Goal: Find specific fact: Find specific fact

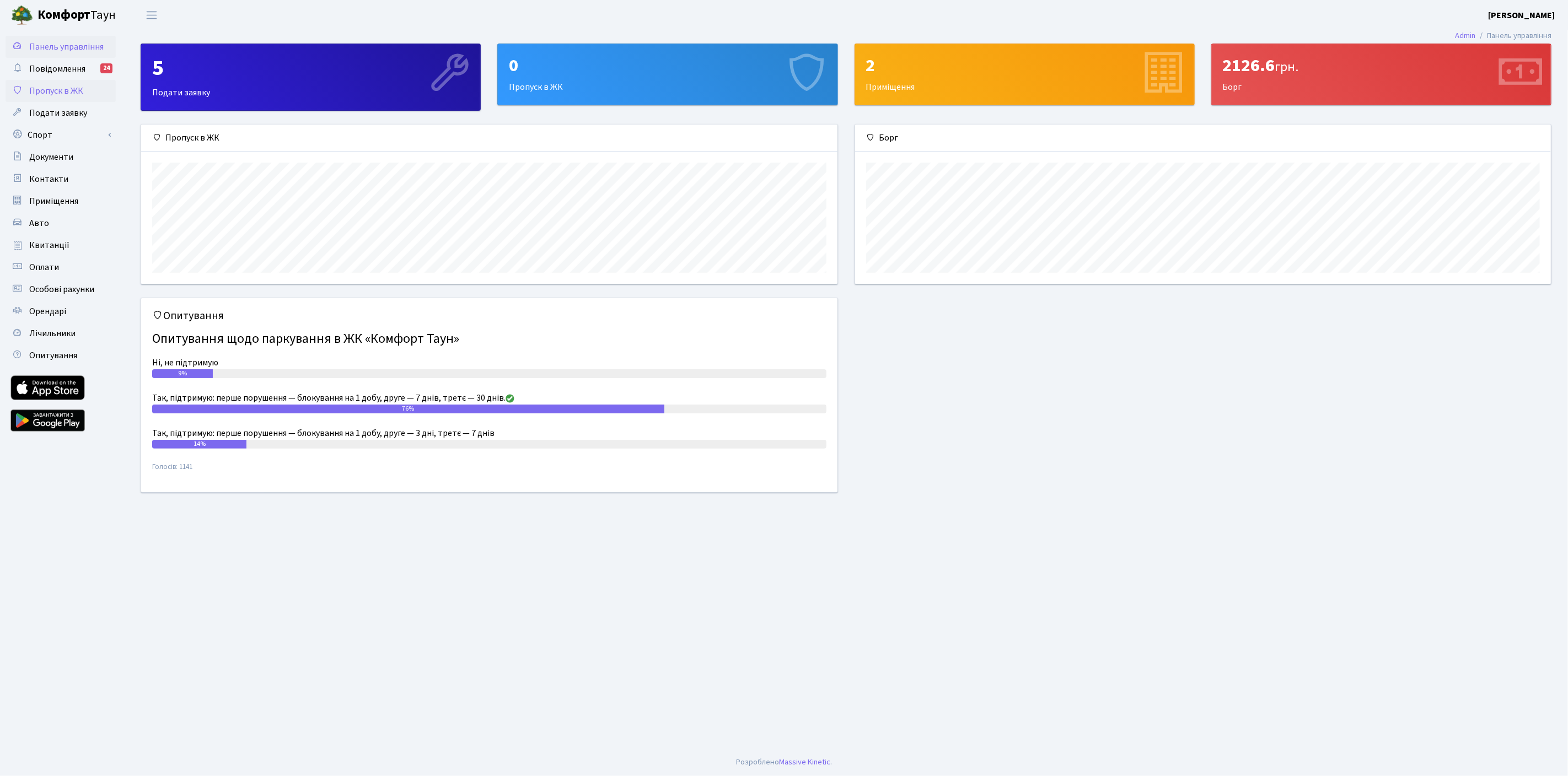
scroll to position [159, 696]
click at [48, 199] on span "Приміщення" at bounding box center [54, 200] width 49 height 12
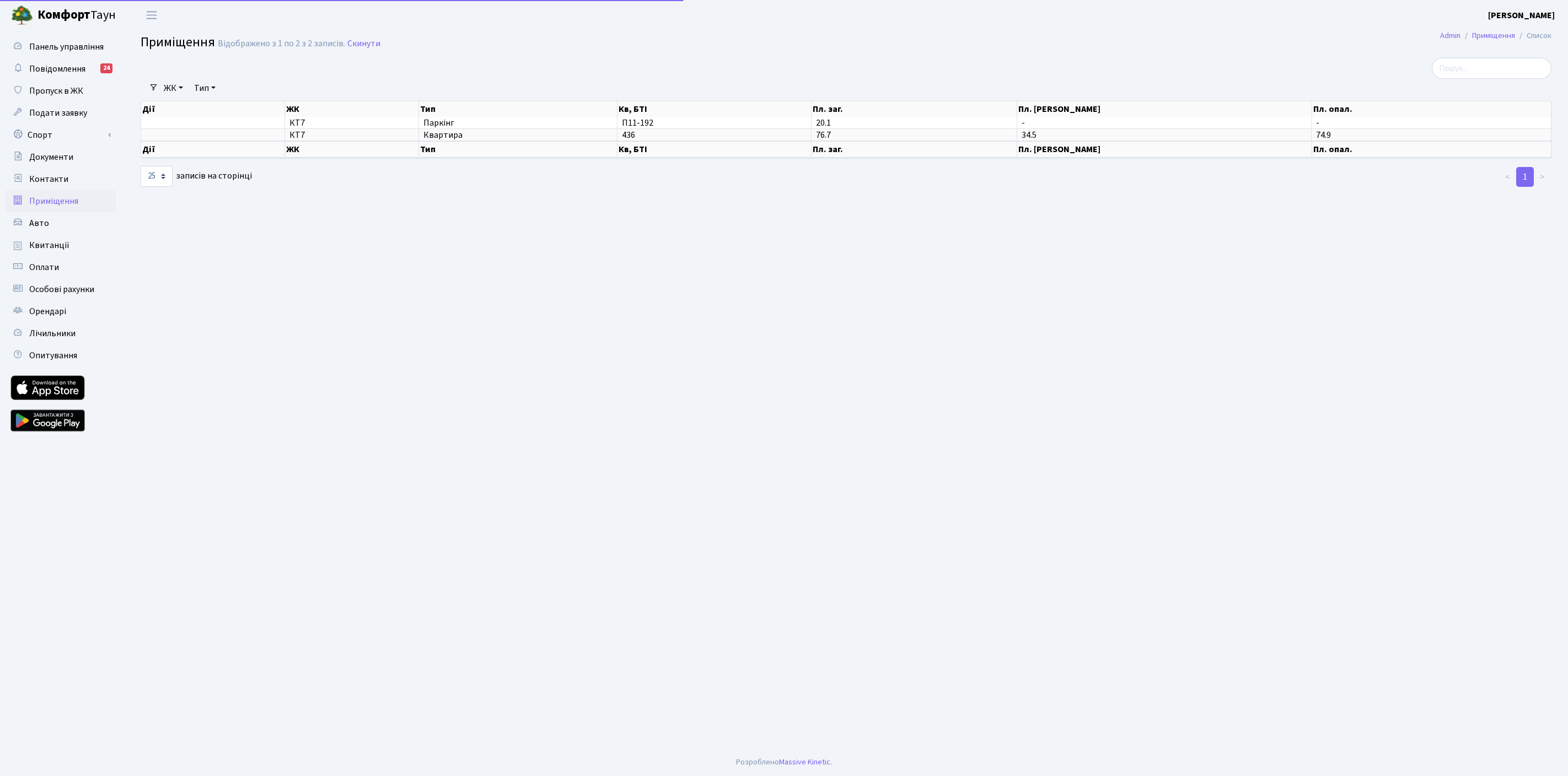
select select "25"
click at [59, 247] on span "Квитанції" at bounding box center [49, 245] width 40 height 12
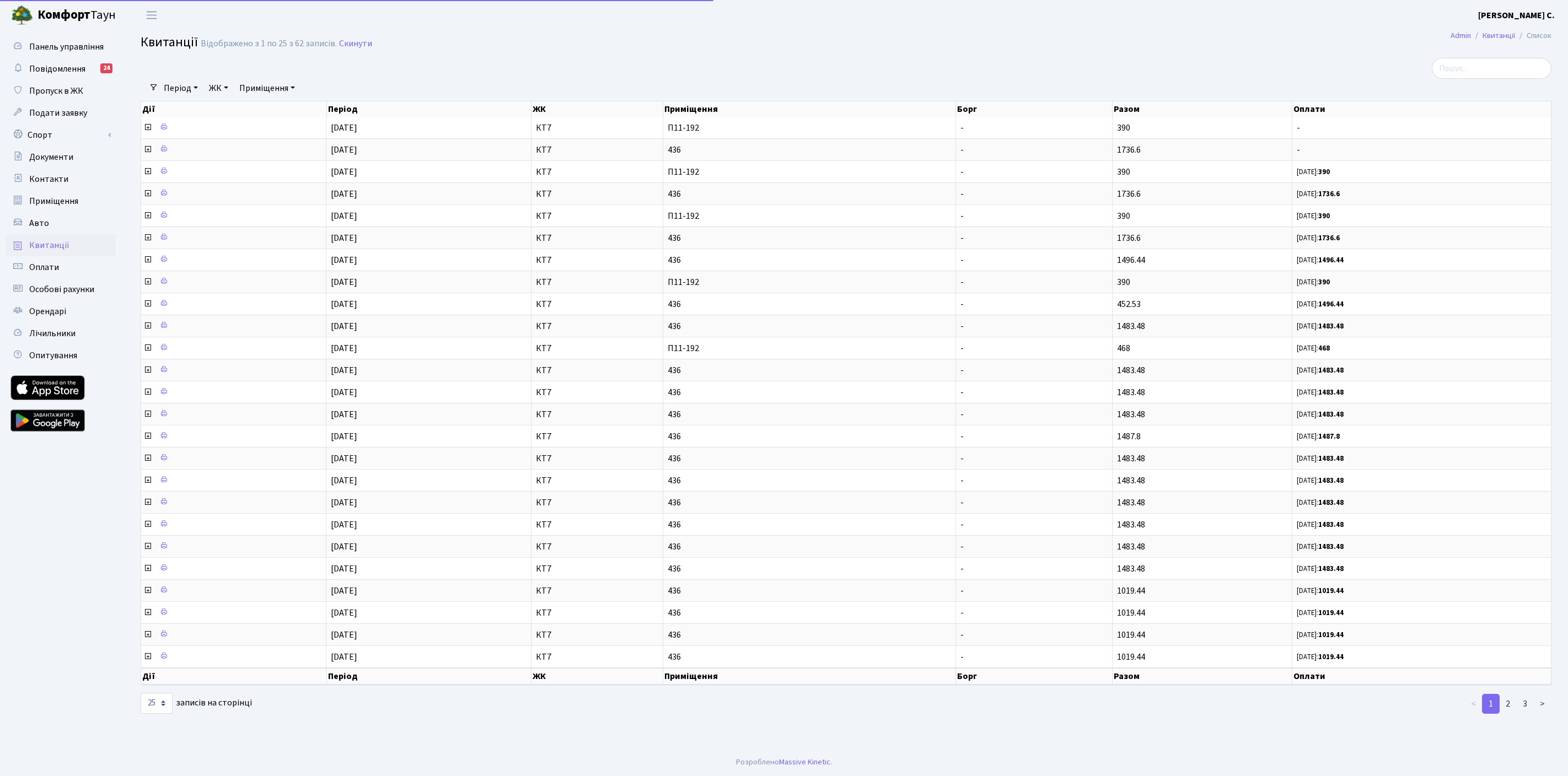
select select "25"
click at [1128, 146] on span "1736.6" at bounding box center [1129, 150] width 24 height 12
copy span "1736.6"
